Goal: Information Seeking & Learning: Learn about a topic

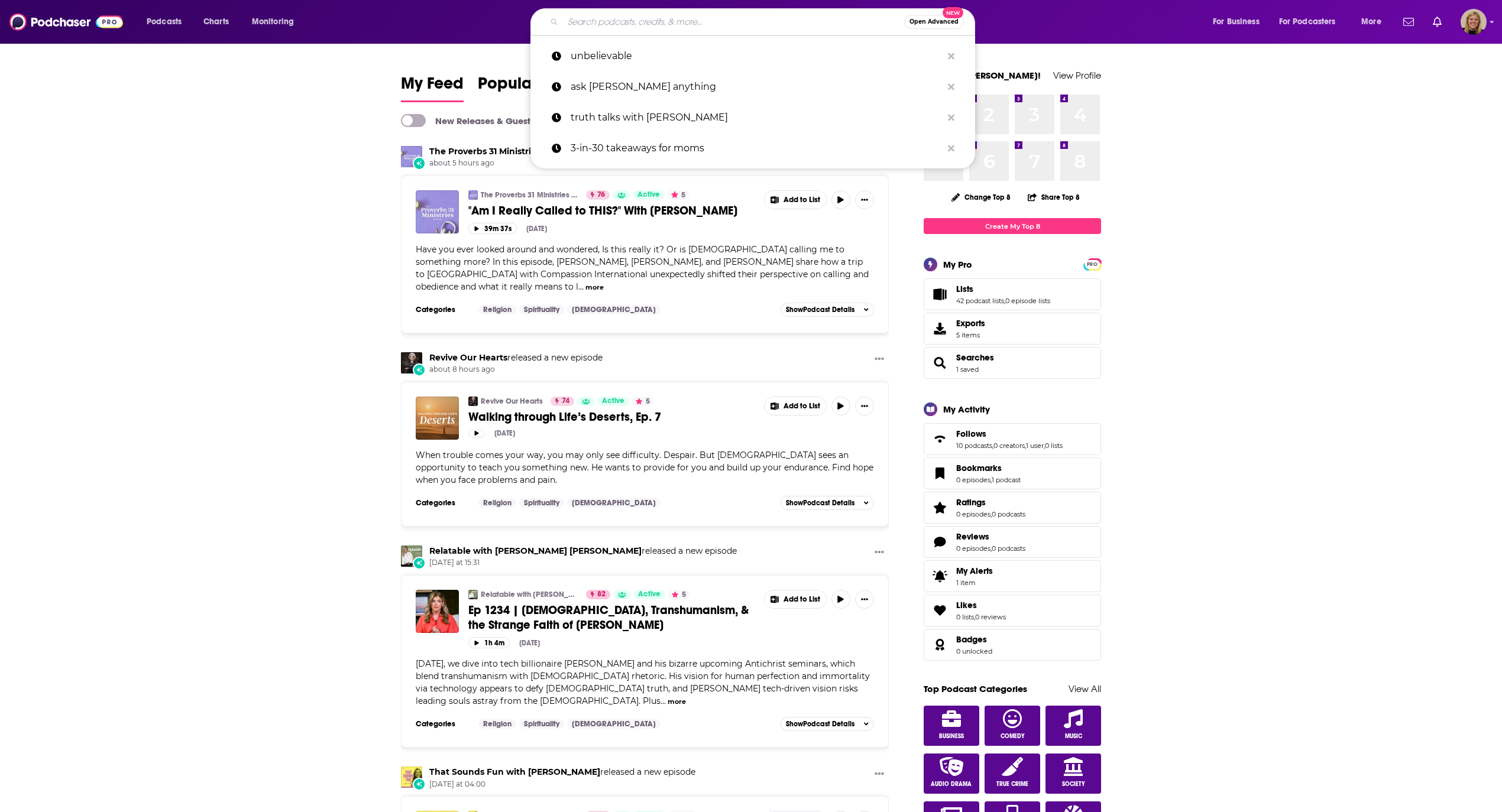
click at [705, 17] on input "Search podcasts, credits, & more..." at bounding box center [734, 22] width 341 height 19
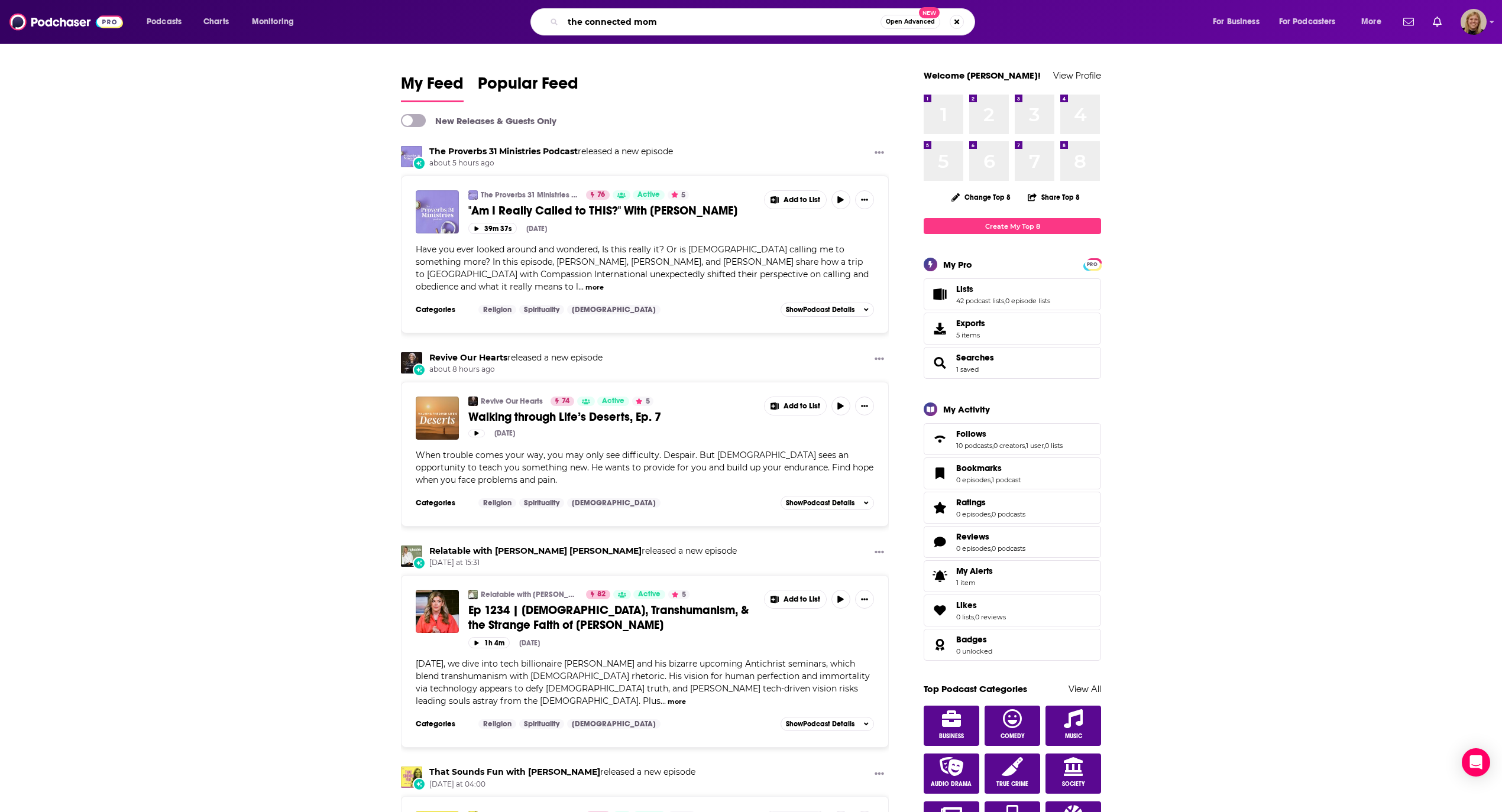
type input "the connected mom"
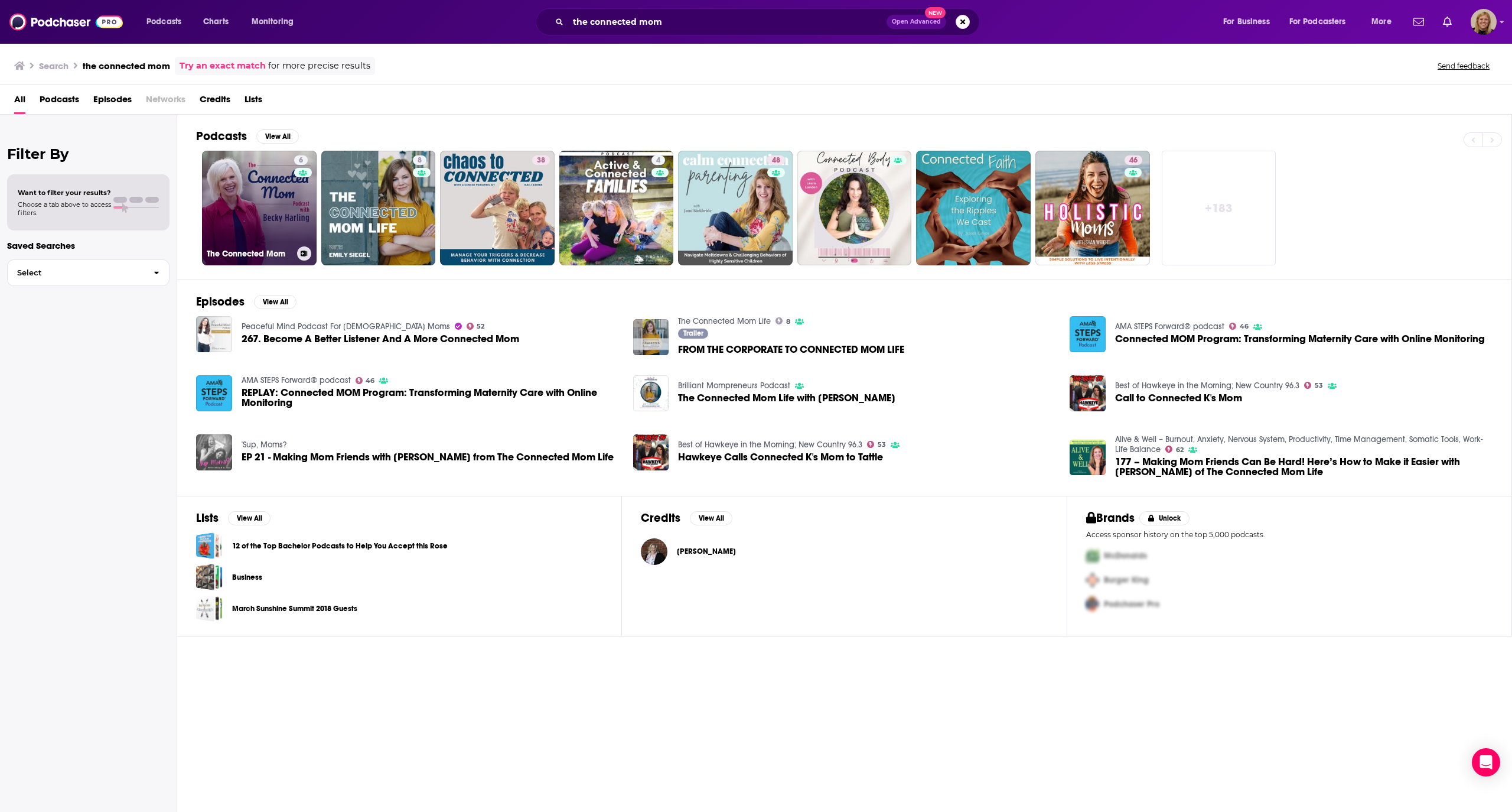
click at [260, 203] on link "6 The Connected Mom" at bounding box center [259, 208] width 115 height 115
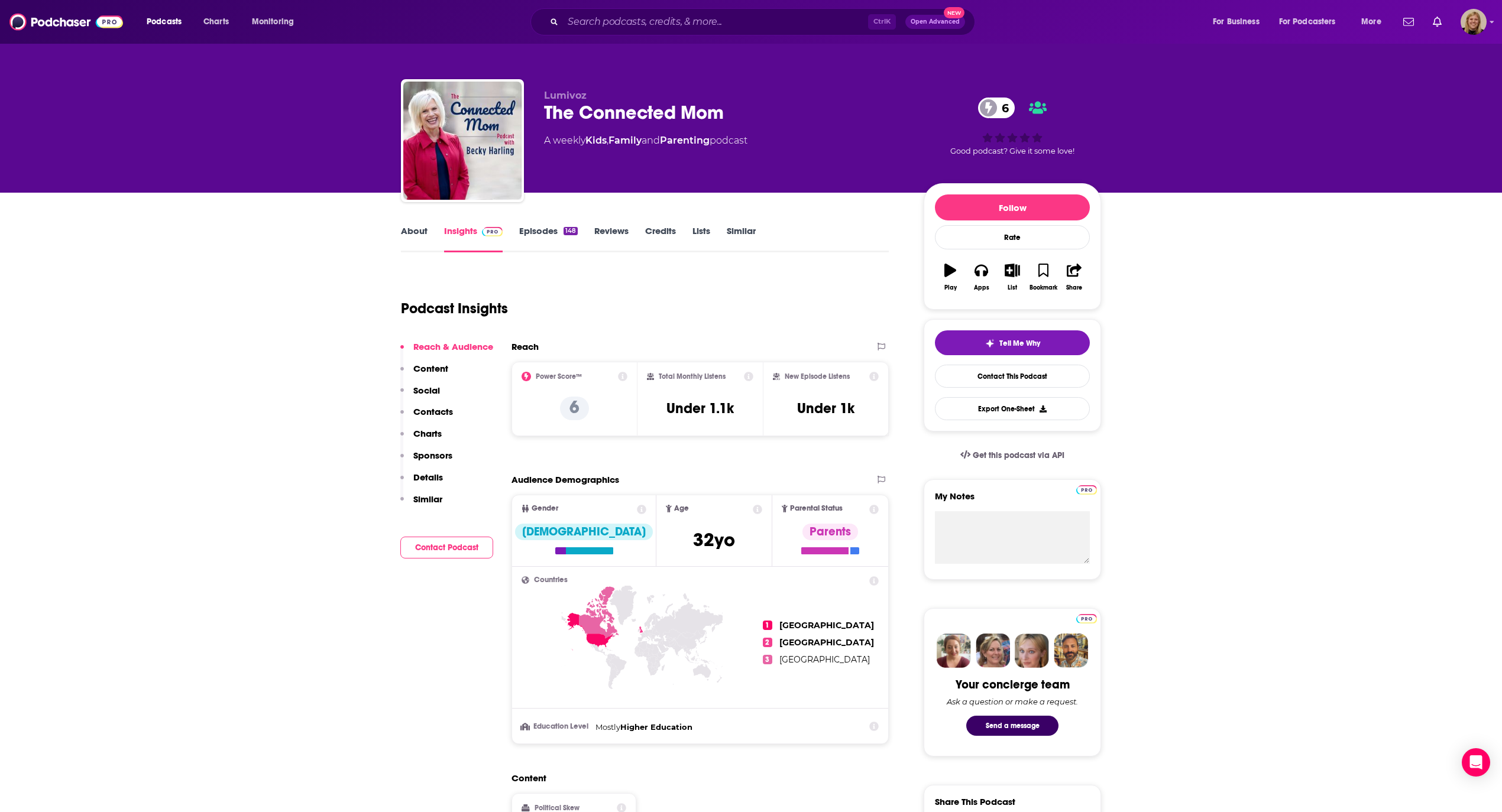
click at [615, 17] on input "Search podcasts, credits, & more..." at bounding box center [715, 22] width 305 height 19
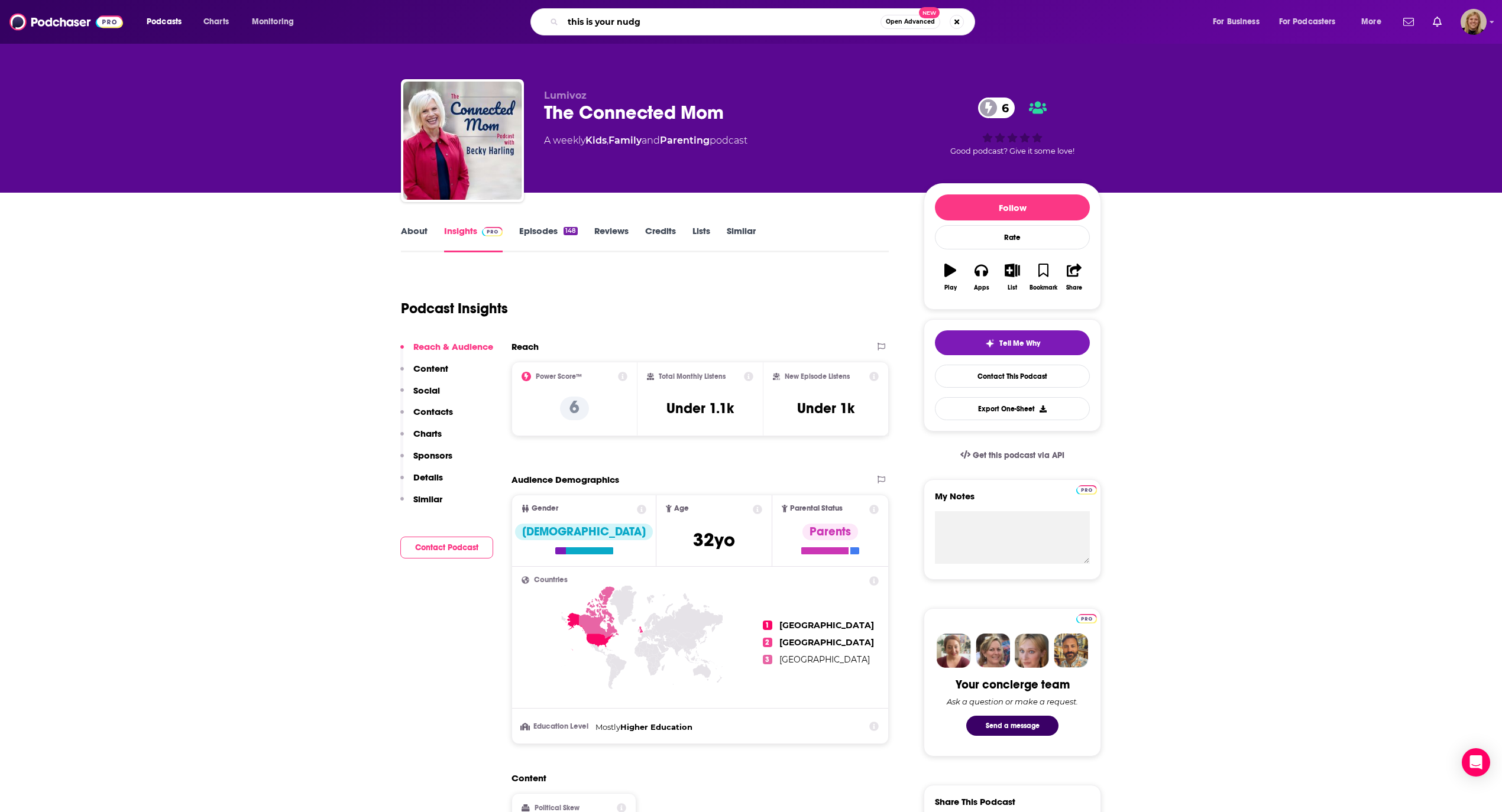
type input "this is your nudge"
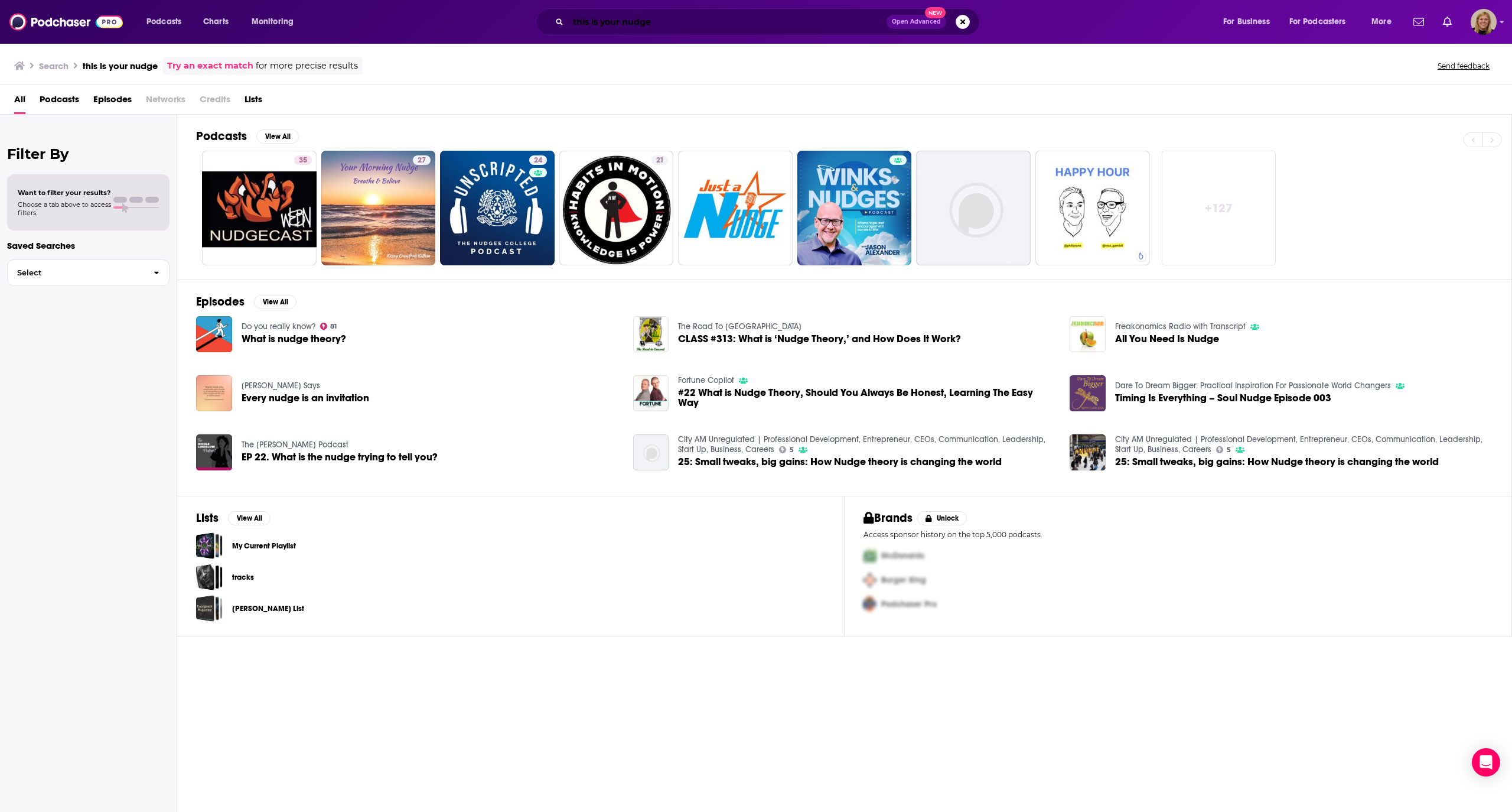
click at [692, 19] on input "this is your nudge" at bounding box center [727, 22] width 318 height 19
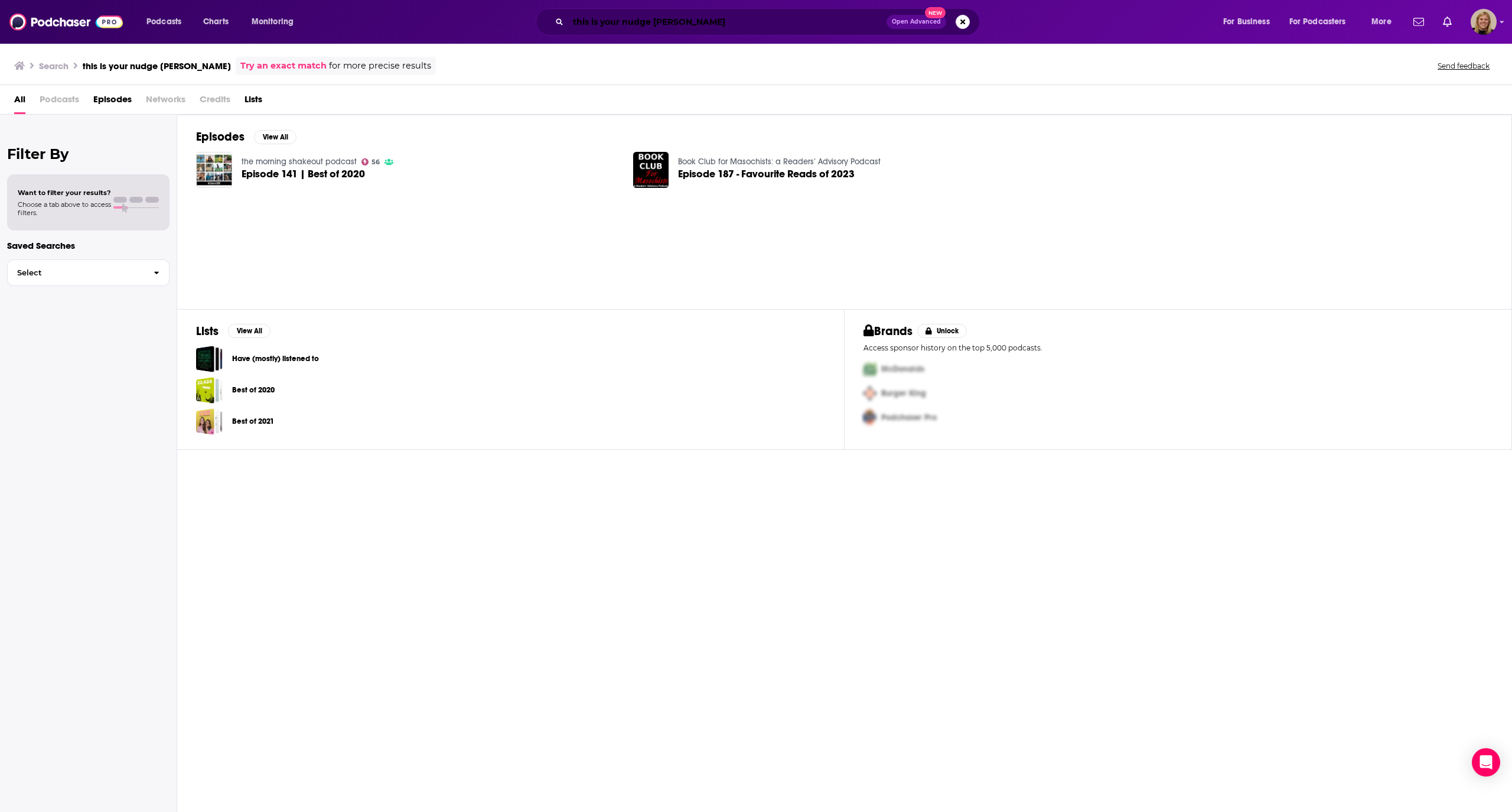
click at [639, 29] on input "this is your nudge [PERSON_NAME]" at bounding box center [727, 22] width 318 height 19
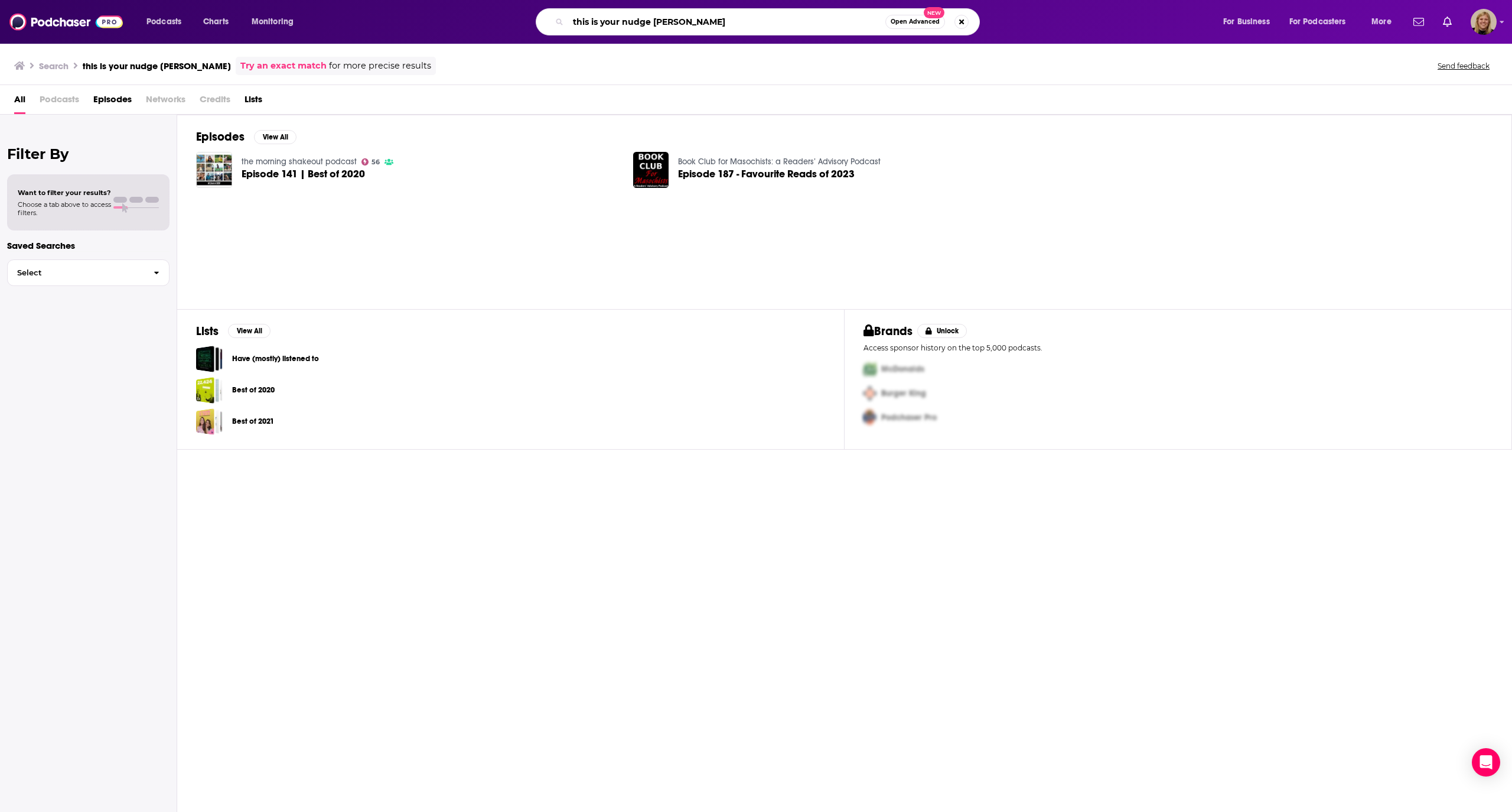
drag, startPoint x: 647, startPoint y: 19, endPoint x: 443, endPoint y: 17, distance: 204.0
click at [443, 17] on div "this is your nudge [PERSON_NAME] Open Advanced New" at bounding box center [770, 22] width 883 height 27
type input "[PERSON_NAME]"
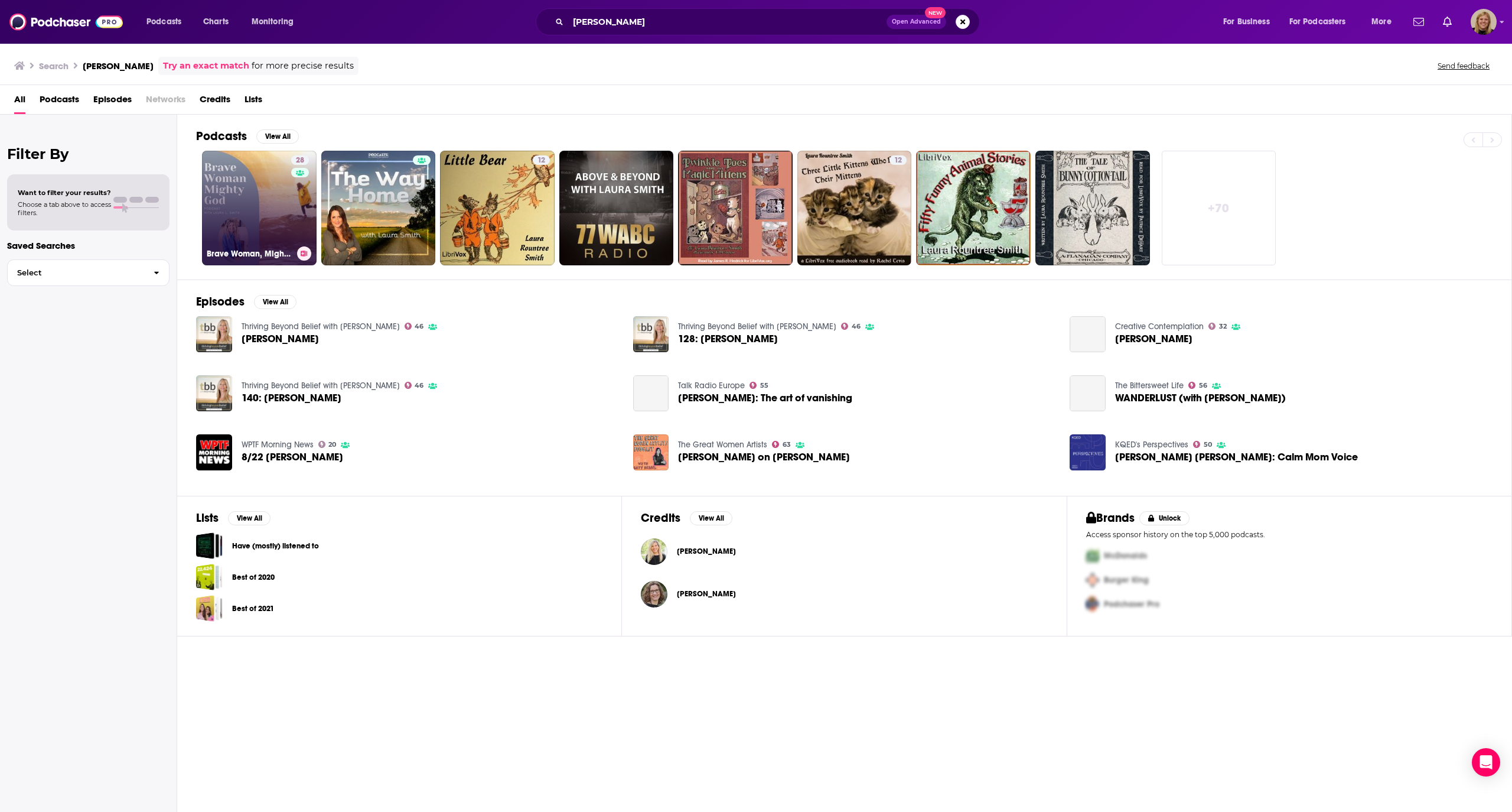
click at [236, 202] on link "28 Brave Woman, Mighty God with [PERSON_NAME]" at bounding box center [259, 208] width 115 height 115
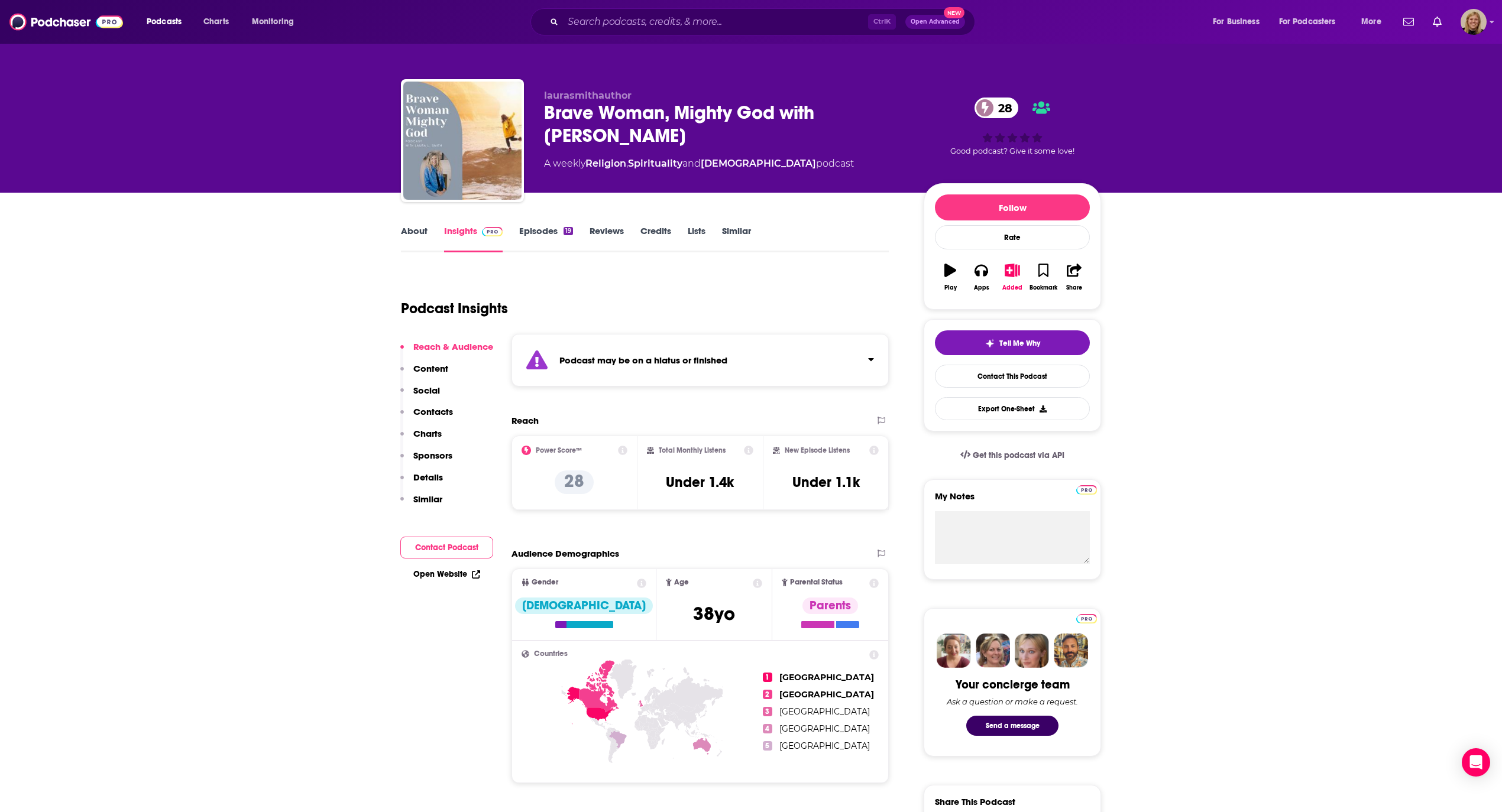
click at [655, 346] on div "Podcast may be on a hiatus or finished" at bounding box center [700, 360] width 377 height 52
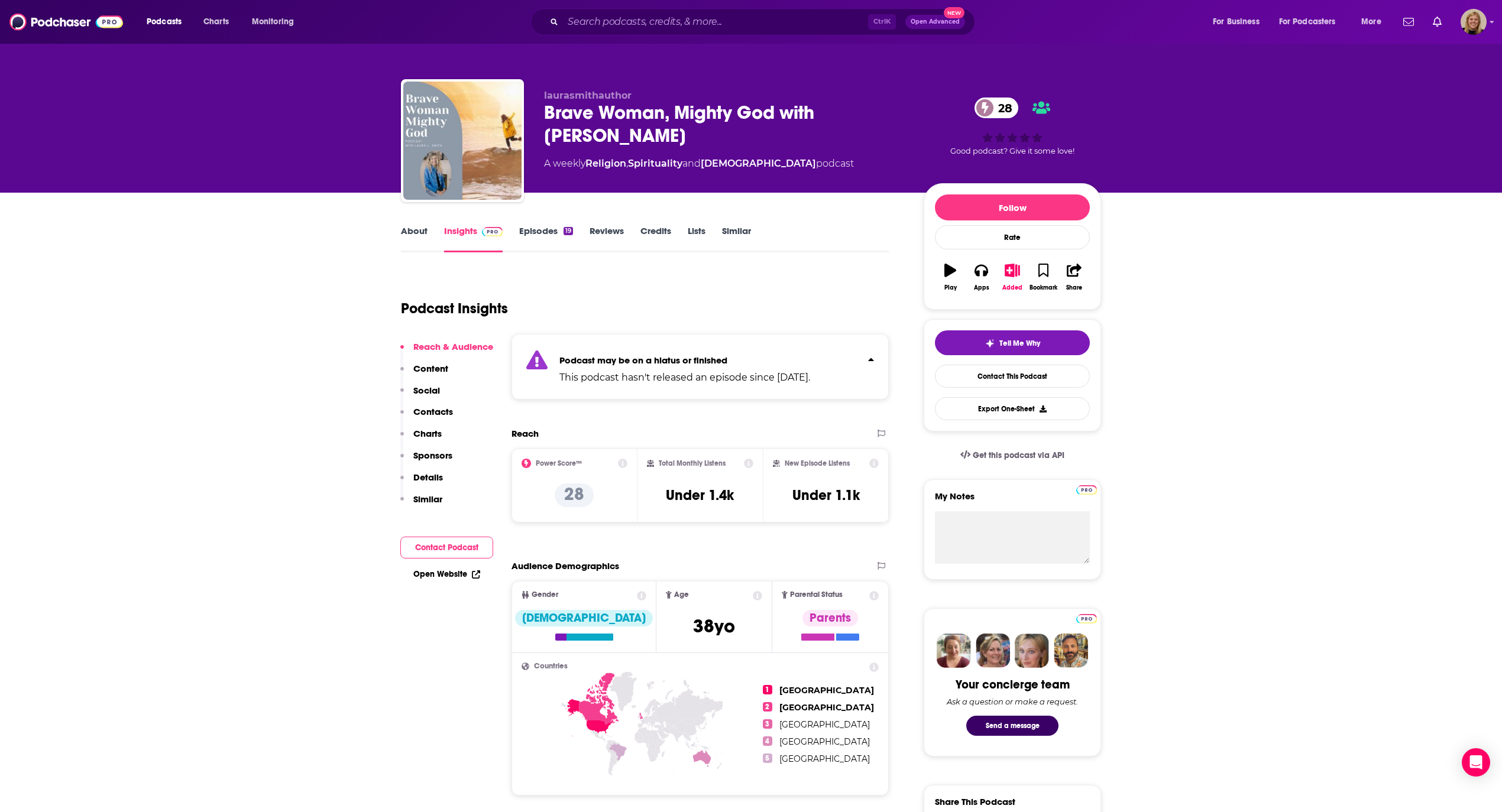
click at [405, 233] on link "About" at bounding box center [414, 239] width 27 height 27
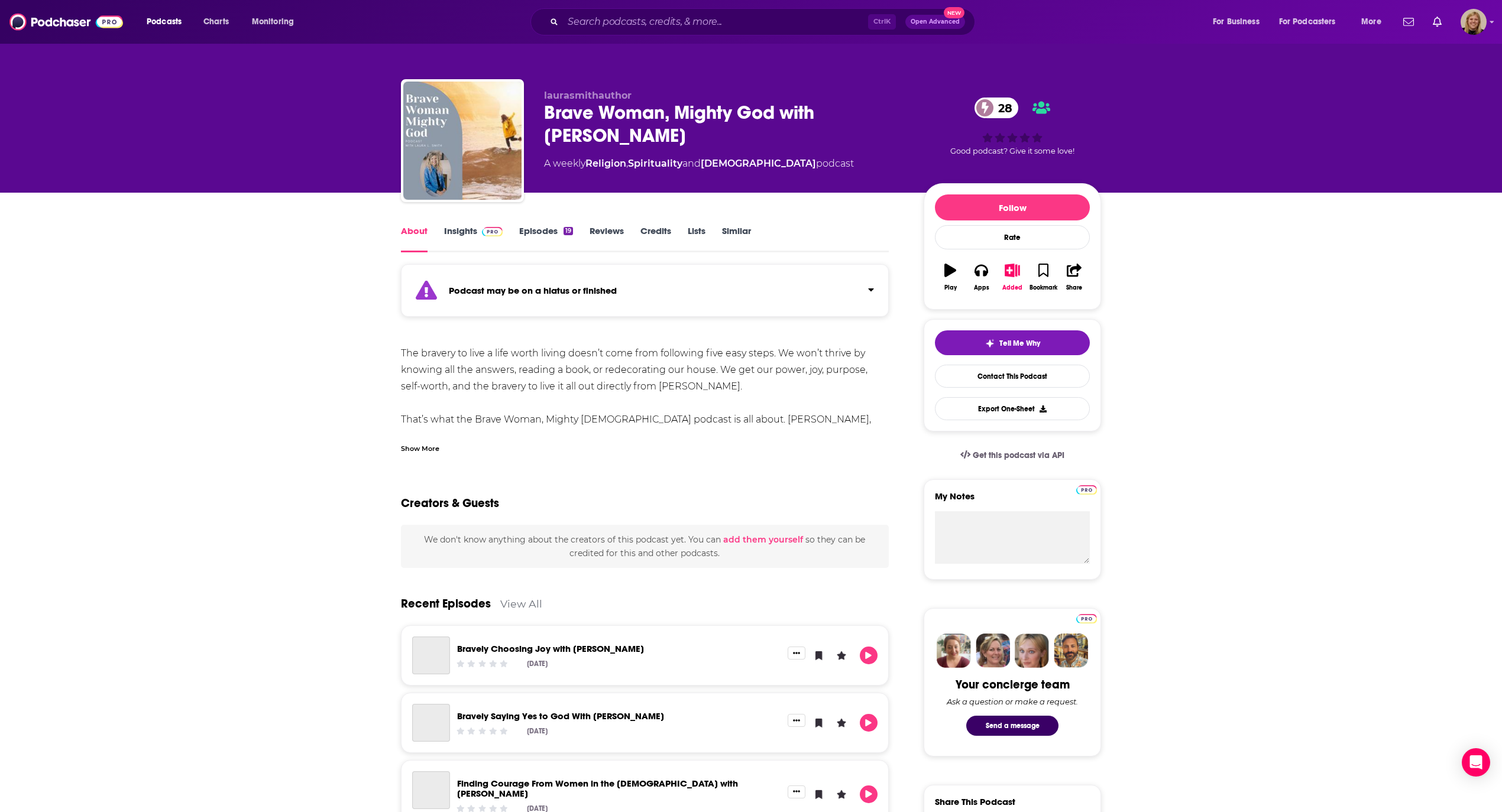
click at [364, 327] on div "About Insights Episodes 19 Reviews Credits Lists Similar Podcast may be on a hi…" at bounding box center [751, 813] width 1502 height 1241
